Goal: Find specific page/section: Find specific page/section

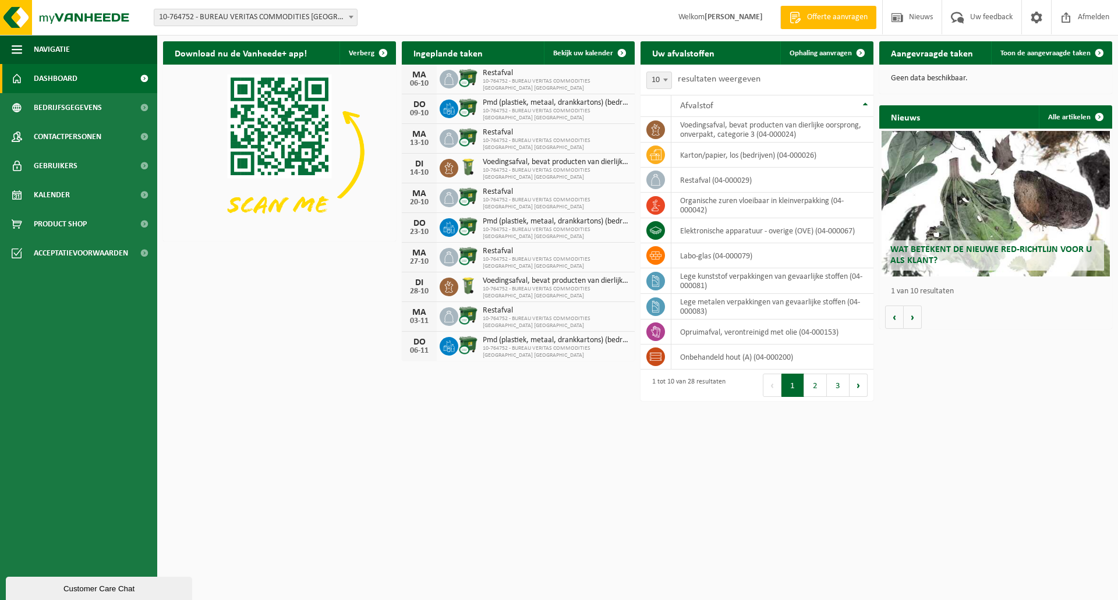
click at [55, 81] on span "Dashboard" at bounding box center [56, 78] width 44 height 29
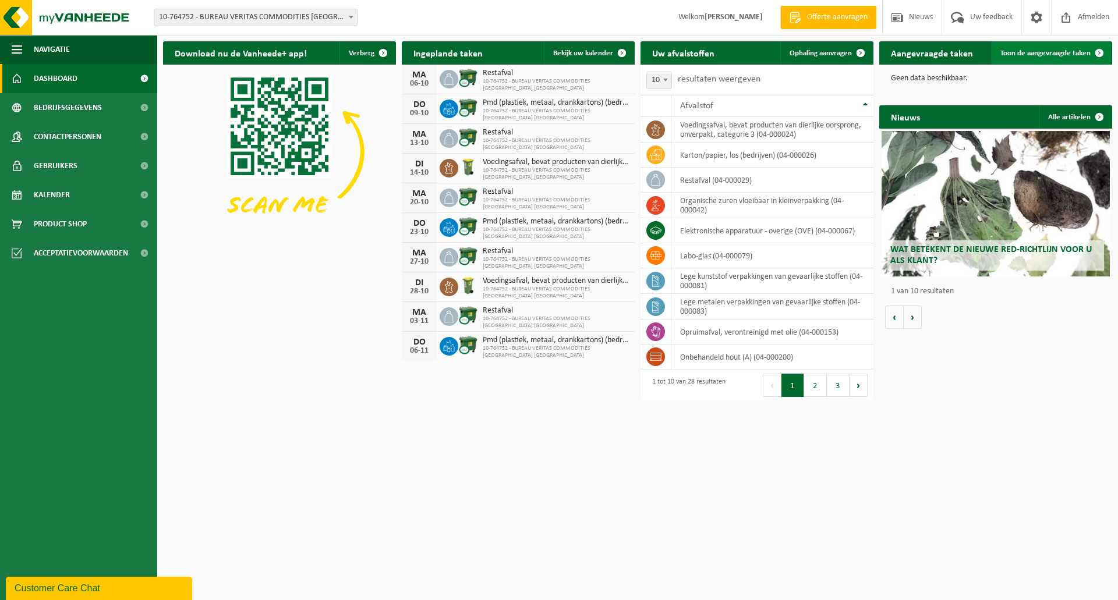
click at [1020, 50] on span "Toon de aangevraagde taken" at bounding box center [1045, 53] width 90 height 8
